Goal: Information Seeking & Learning: Check status

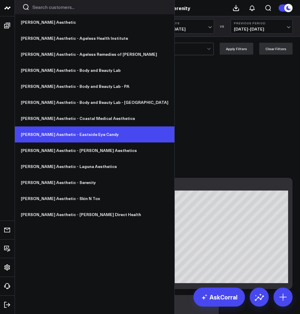
click at [72, 136] on link "[PERSON_NAME] Aesthetic - Eastside Eye Candy" at bounding box center [94, 135] width 159 height 16
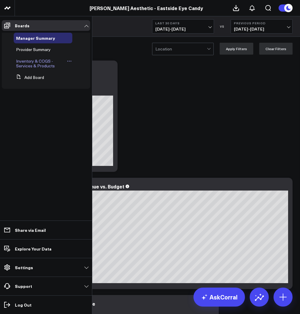
click at [43, 66] on span "Inventory & COGS - Services & Products" at bounding box center [35, 63] width 39 height 10
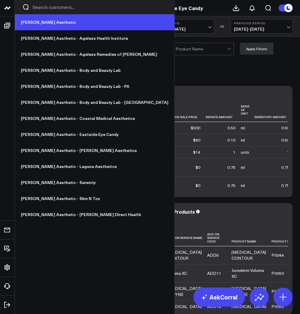
click at [41, 24] on link "[PERSON_NAME] Aesthetic" at bounding box center [94, 22] width 159 height 16
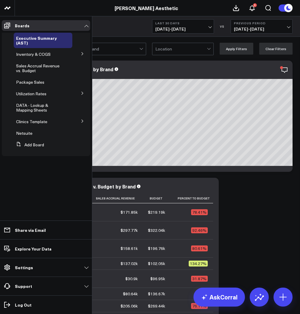
click at [81, 54] on icon at bounding box center [83, 54] width 4 height 4
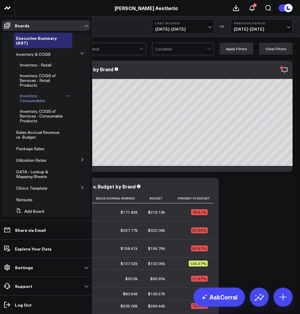
click at [31, 97] on span "Inventory - Consumables" at bounding box center [33, 98] width 26 height 10
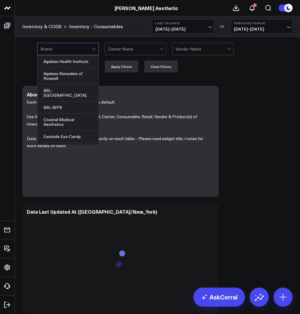
click at [68, 54] on div at bounding box center [65, 49] width 51 height 12
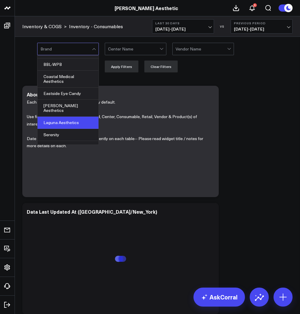
scroll to position [43, 0]
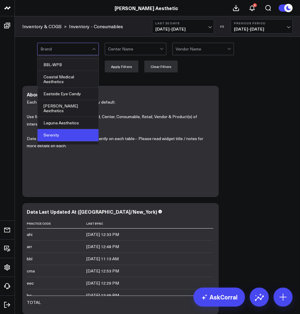
click at [64, 129] on div "Serenity" at bounding box center [67, 135] width 61 height 12
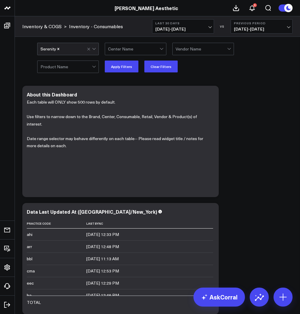
click at [235, 77] on div "Serenity Center Name Vendor Name Product Name Apply Filters Clear Filters" at bounding box center [157, 58] width 285 height 42
click at [128, 68] on button "Apply Filters" at bounding box center [122, 67] width 34 height 12
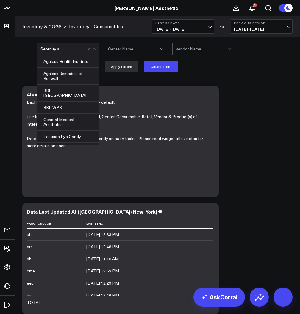
click at [71, 49] on div at bounding box center [73, 49] width 26 height 12
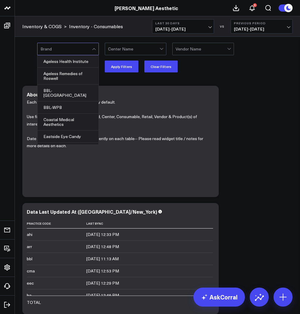
click at [64, 49] on div at bounding box center [65, 49] width 51 height 12
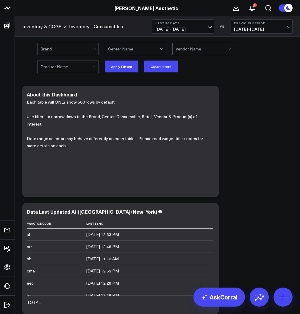
click at [64, 49] on div at bounding box center [65, 49] width 51 height 12
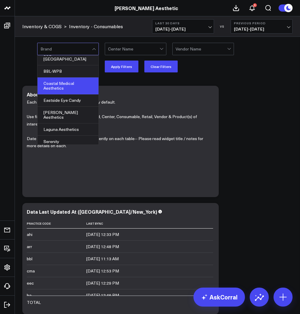
scroll to position [43, 0]
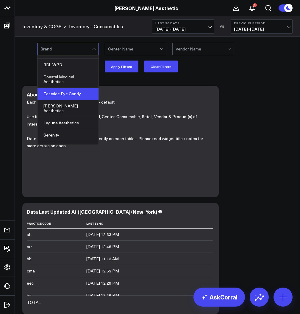
click at [62, 90] on div "Eastside Eye Candy" at bounding box center [67, 94] width 61 height 12
click at [201, 67] on div "option Eastside Eye Candy, selected. Coastal Medical Aesthetics, 5 of 10. 10 re…" at bounding box center [164, 58] width 255 height 30
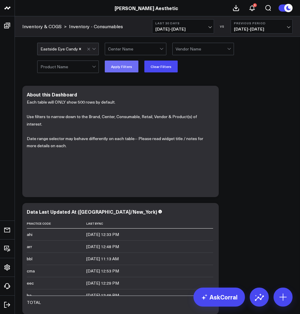
click at [118, 68] on button "Apply Filters" at bounding box center [122, 67] width 34 height 12
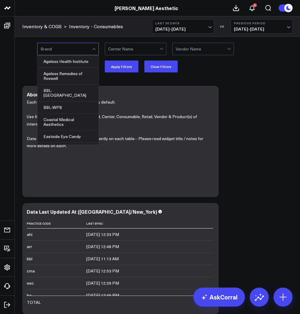
click at [66, 48] on div at bounding box center [65, 49] width 51 height 12
type input "sere"
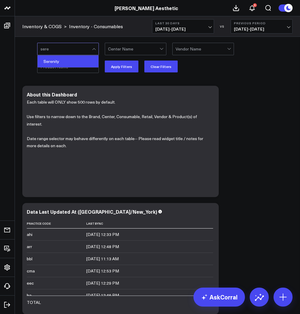
click at [60, 60] on div "Serenity" at bounding box center [67, 62] width 61 height 12
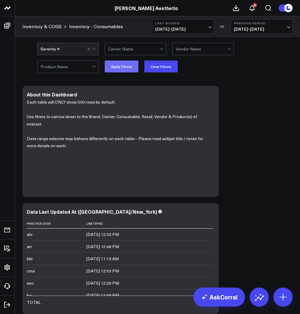
click at [118, 67] on button "Apply Filters" at bounding box center [122, 67] width 34 height 12
click at [87, 51] on div at bounding box center [92, 49] width 10 height 12
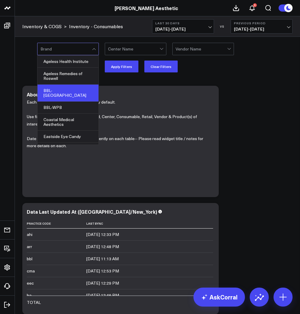
click at [61, 95] on div "BBL-PA" at bounding box center [67, 93] width 61 height 17
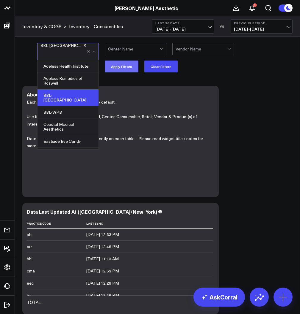
click at [120, 66] on button "Apply Filters" at bounding box center [122, 67] width 34 height 12
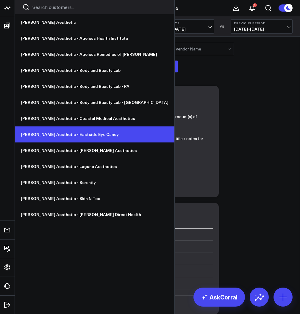
click at [54, 136] on link "[PERSON_NAME] Aesthetic - Eastside Eye Candy" at bounding box center [94, 135] width 159 height 16
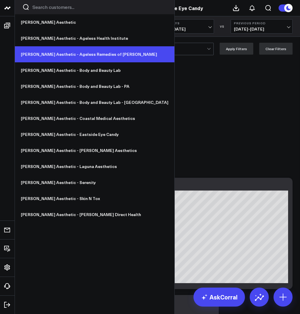
click at [56, 55] on link "[PERSON_NAME] Aesthetic - Ageless Remedies of [PERSON_NAME]" at bounding box center [94, 54] width 159 height 16
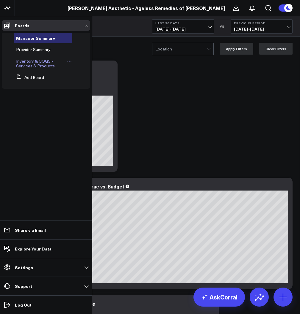
click at [32, 62] on span "Inventory & COGS - Services & Products" at bounding box center [35, 63] width 39 height 10
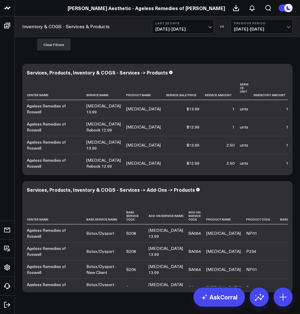
click at [25, 54] on div "Center Name Vendor Name Product Name Apply Filters Clear Filters" at bounding box center [157, 36] width 285 height 42
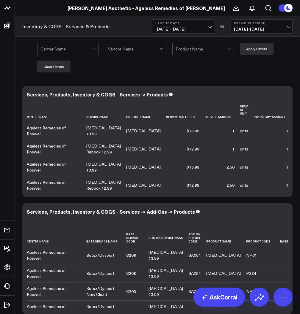
click at [103, 73] on div "Center Name Vendor Name Product Name Apply Filters Clear Filters" at bounding box center [164, 58] width 255 height 30
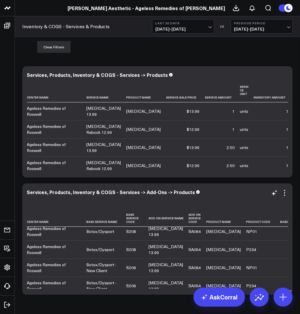
scroll to position [10, 0]
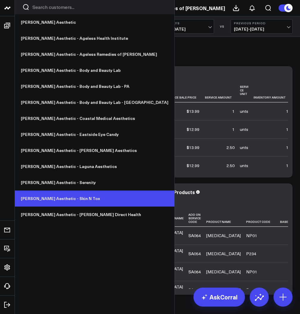
click at [64, 198] on link "[PERSON_NAME] Aesthetic - Skin N Tox" at bounding box center [94, 199] width 159 height 16
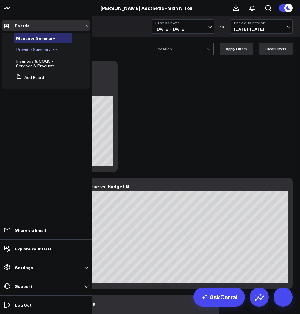
click at [30, 51] on span "Provider Summary" at bounding box center [33, 50] width 34 height 6
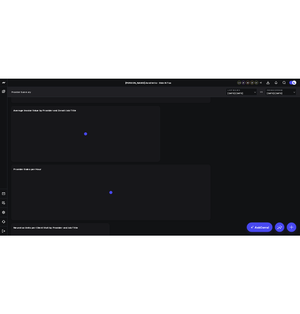
scroll to position [614, 0]
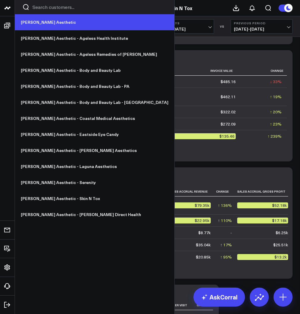
click at [37, 23] on link "[PERSON_NAME] Aesthetic" at bounding box center [94, 22] width 159 height 16
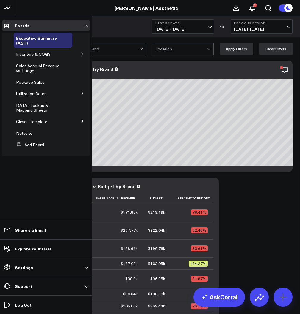
click at [83, 54] on icon at bounding box center [83, 54] width 4 height 4
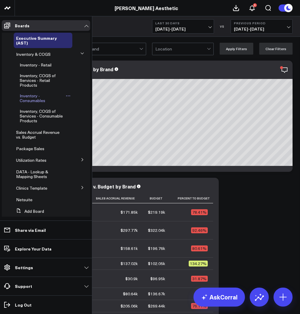
click at [29, 99] on span "Inventory - Consumables" at bounding box center [33, 98] width 26 height 10
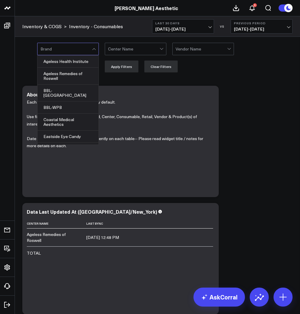
click at [78, 51] on div at bounding box center [65, 49] width 51 height 12
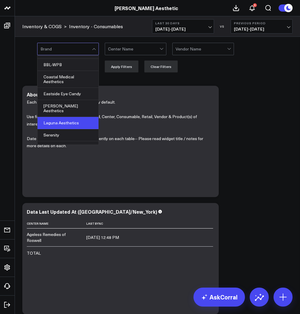
scroll to position [43, 0]
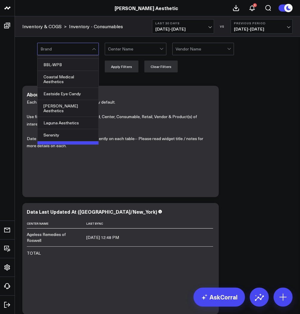
click at [58, 141] on div "Skin N Tox" at bounding box center [67, 147] width 61 height 12
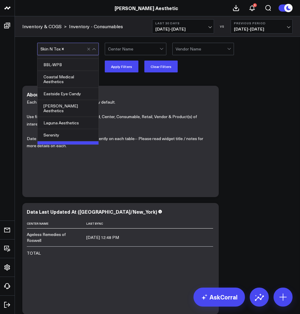
click at [220, 67] on div "option Skin N Tox, selected. Eastside Eye Candy, 6 of 10. 10 results available.…" at bounding box center [164, 58] width 255 height 30
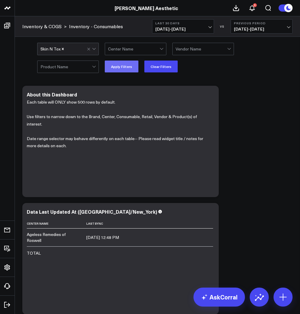
click at [118, 68] on button "Apply Filters" at bounding box center [122, 67] width 34 height 12
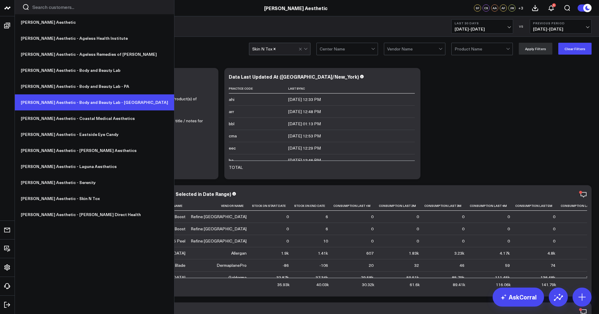
click at [67, 106] on link "[PERSON_NAME] Aesthetic - Body and Beauty Lab - [GEOGRAPHIC_DATA]" at bounding box center [94, 103] width 159 height 16
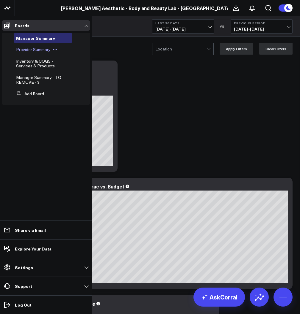
click at [33, 51] on span "Provider Summary" at bounding box center [33, 50] width 34 height 6
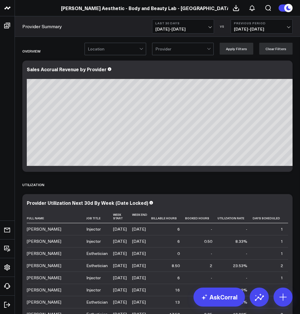
click at [199, 26] on button "Last 30 Days [DATE] - [DATE]" at bounding box center [183, 26] width 62 height 14
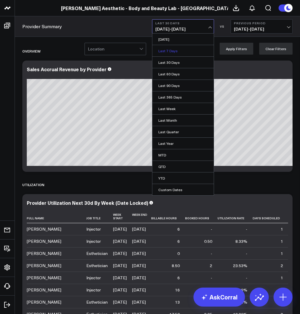
click at [184, 51] on link "Last 7 Days" at bounding box center [182, 50] width 61 height 11
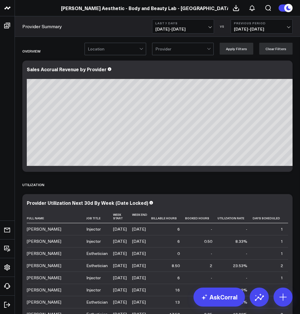
click at [182, 27] on span "[DATE] - [DATE]" at bounding box center [182, 29] width 55 height 5
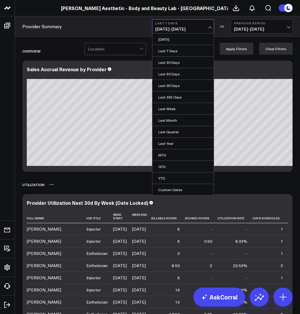
click at [95, 188] on div "UTILIZATION" at bounding box center [157, 185] width 270 height 14
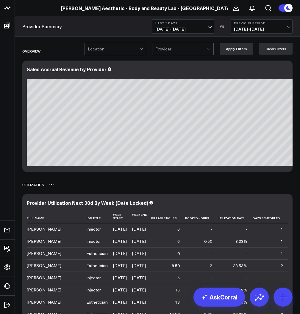
click at [116, 180] on div "UTILIZATION" at bounding box center [157, 185] width 270 height 14
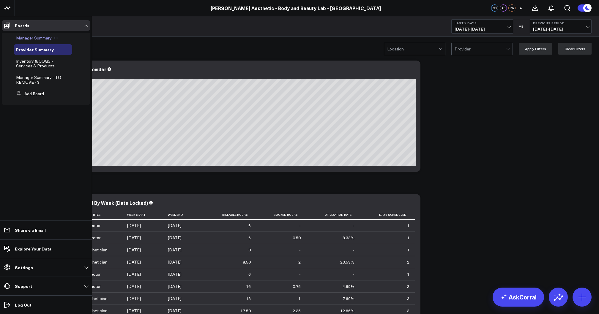
click at [32, 39] on span "Manager Summary" at bounding box center [34, 38] width 36 height 6
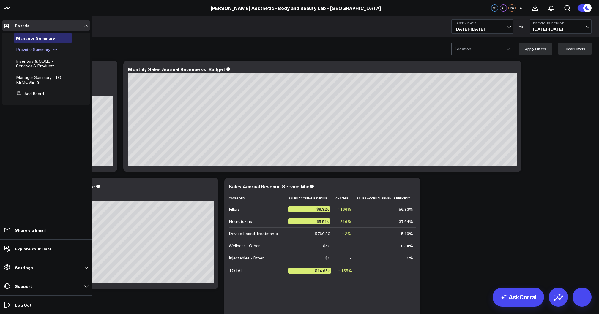
click at [33, 51] on span "Provider Summary" at bounding box center [33, 50] width 34 height 6
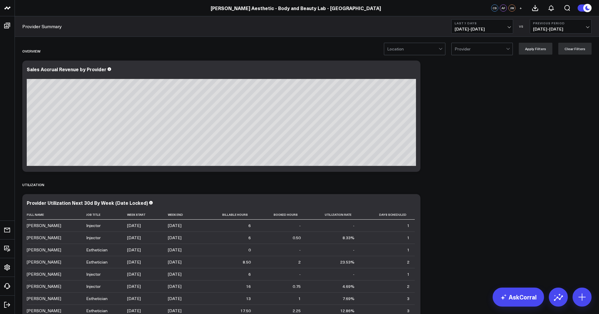
click at [498, 26] on button "Last 7 Days [DATE] - [DATE]" at bounding box center [482, 26] width 62 height 14
click at [547, 27] on span "[DATE] - [DATE]" at bounding box center [560, 29] width 55 height 5
click at [549, 62] on link "YoY" at bounding box center [560, 62] width 61 height 11
click at [554, 29] on span "[DATE] - [DATE]" at bounding box center [560, 29] width 55 height 5
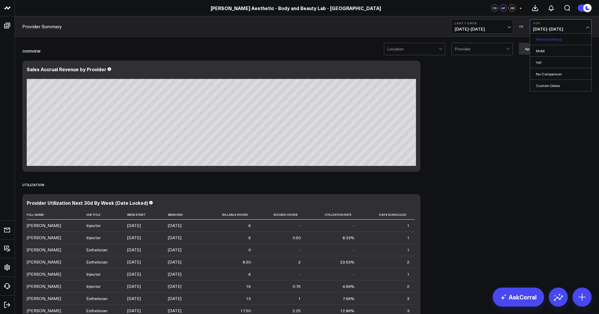
click at [549, 40] on link "Previous Period" at bounding box center [560, 39] width 61 height 11
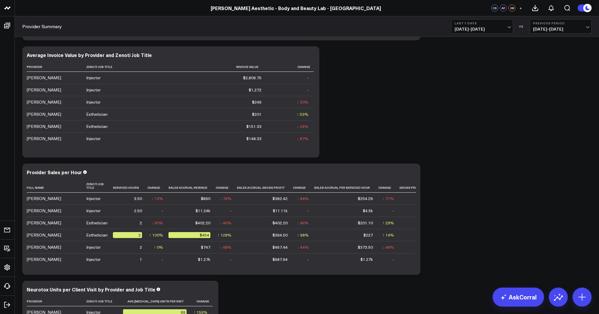
scroll to position [625, 0]
